Goal: Find specific page/section: Find specific page/section

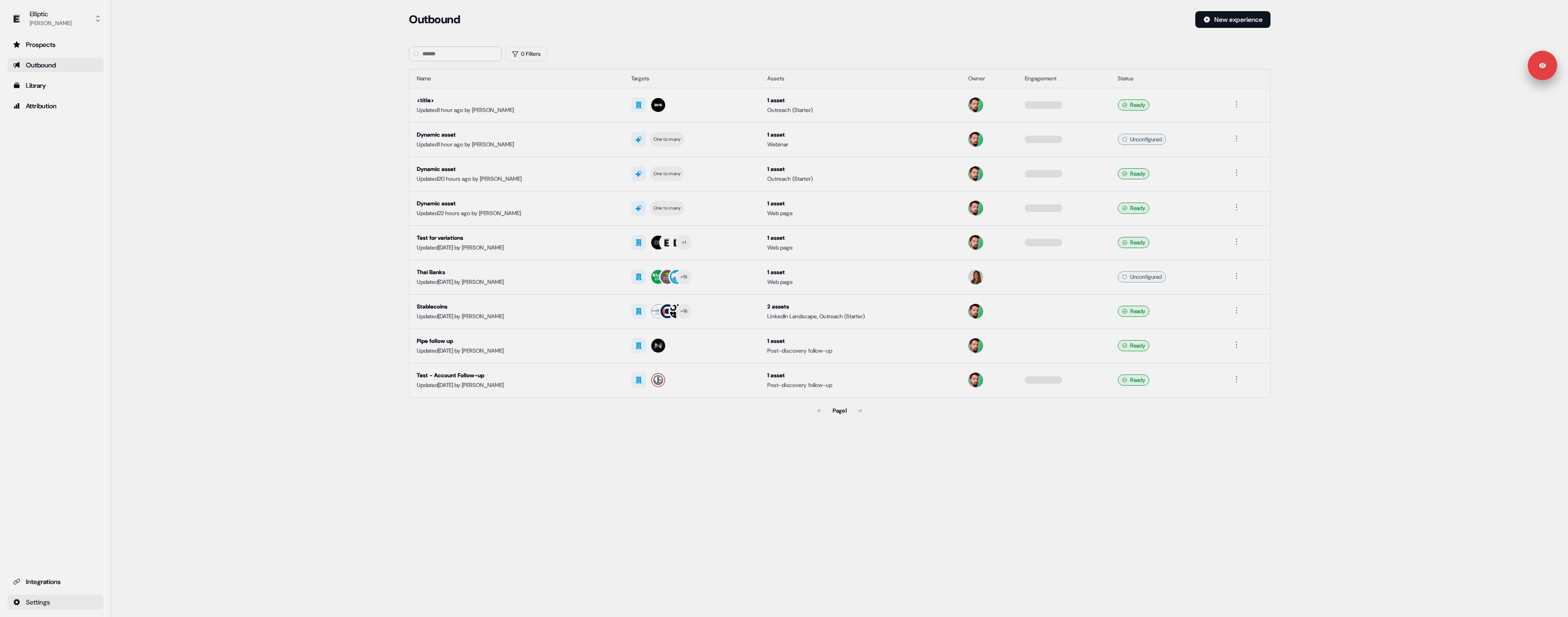
click at [89, 602] on html "For the best experience switch devices to a bigger screen. Go to [DOMAIN_NAME] …" at bounding box center [784, 308] width 1568 height 617
click at [152, 571] on div "Team" at bounding box center [146, 570] width 74 height 15
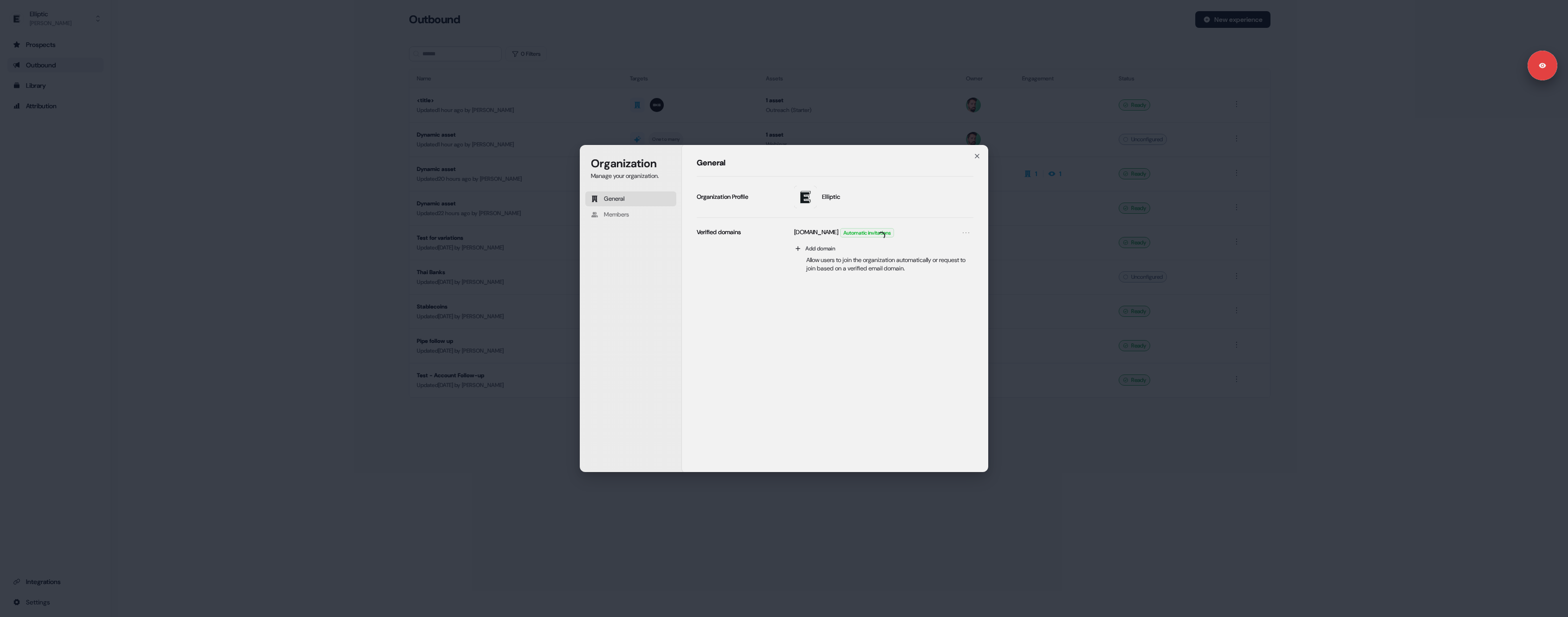
drag, startPoint x: 150, startPoint y: 570, endPoint x: 101, endPoint y: 448, distance: 131.5
click at [149, 570] on div "Organization Manage your organization. General Members Organization General Ell…" at bounding box center [784, 308] width 1568 height 617
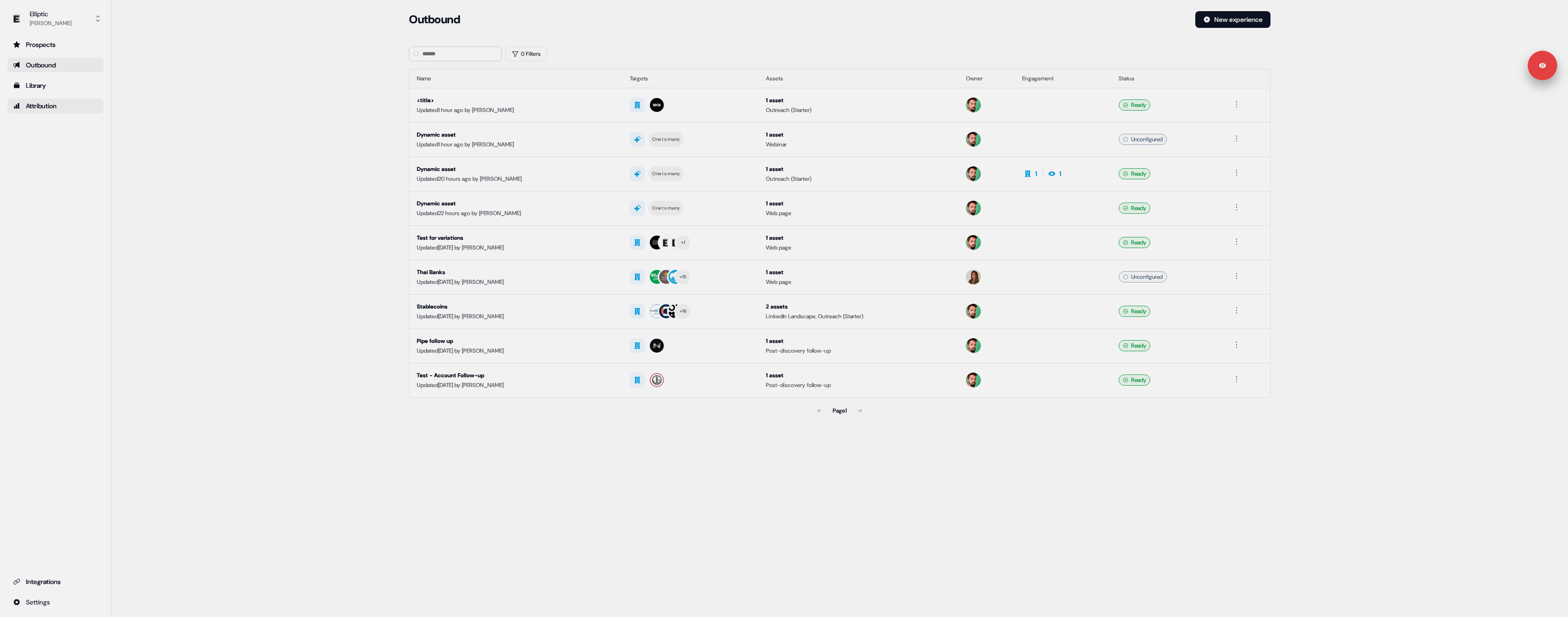
click at [50, 104] on div "Attribution" at bounding box center [55, 106] width 85 height 9
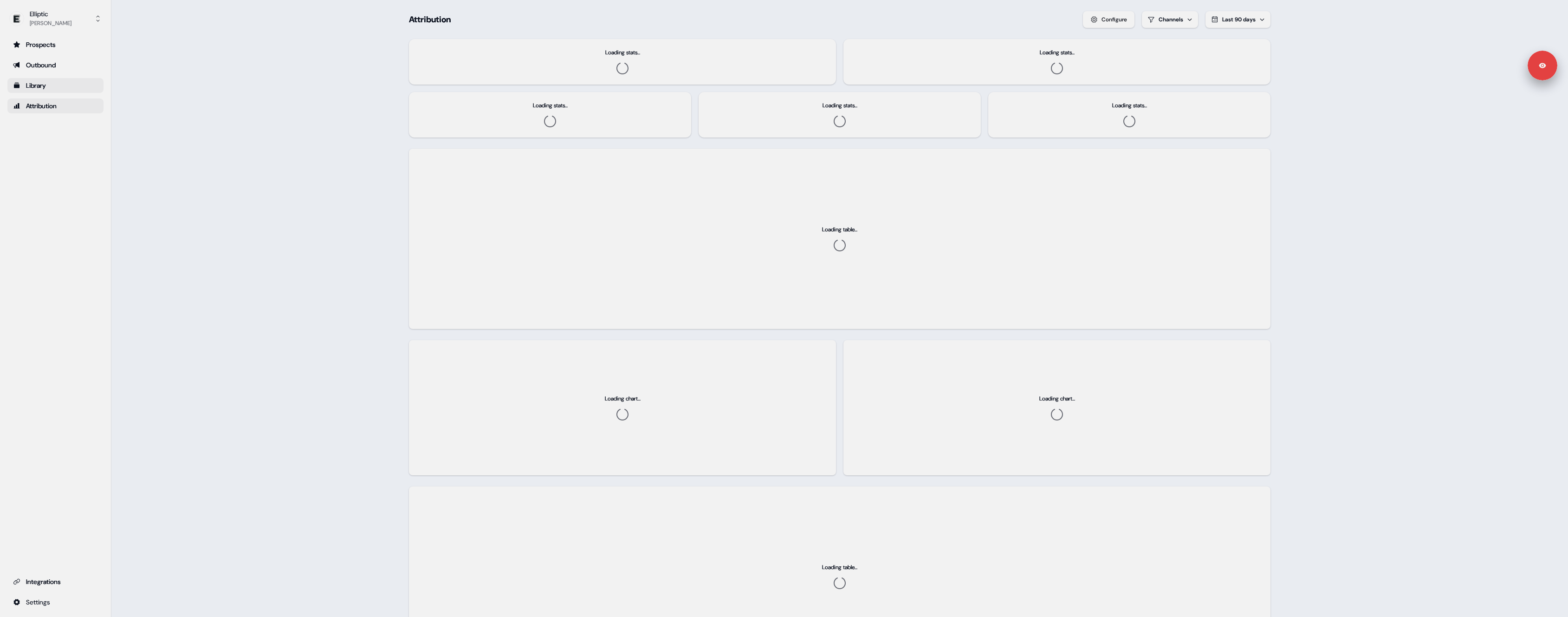
click at [77, 87] on div "Library" at bounding box center [55, 85] width 85 height 9
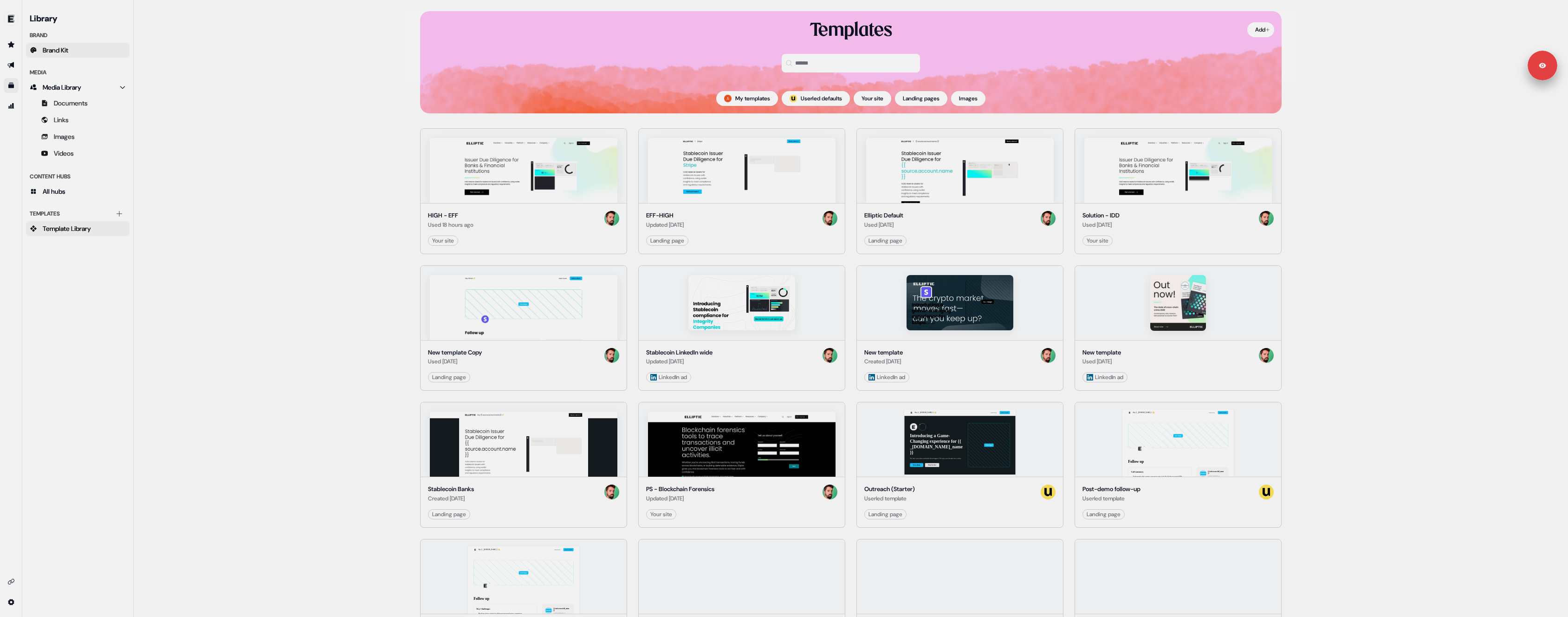
click at [87, 46] on link "Brand Kit" at bounding box center [78, 50] width 104 height 15
